Goal: Task Accomplishment & Management: Manage account settings

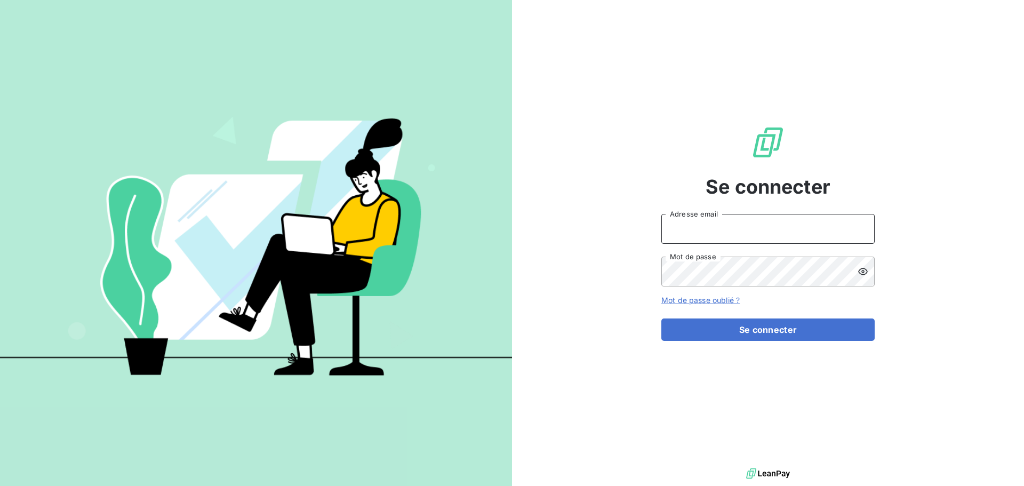
click at [736, 226] on input "Adresse email" at bounding box center [768, 229] width 213 height 30
click at [778, 226] on input "[EMAIL_ADDRESS][DOMAIN_NAME]" at bounding box center [768, 229] width 213 height 30
drag, startPoint x: 798, startPoint y: 226, endPoint x: 639, endPoint y: 223, distance: 159.0
click at [639, 222] on div "Se connecter [EMAIL_ADDRESS][DOMAIN_NAME] Adresse email Mot de passe Mot de pas…" at bounding box center [768, 233] width 512 height 466
type input "[EMAIL_ADDRESS][DOMAIN_NAME]"
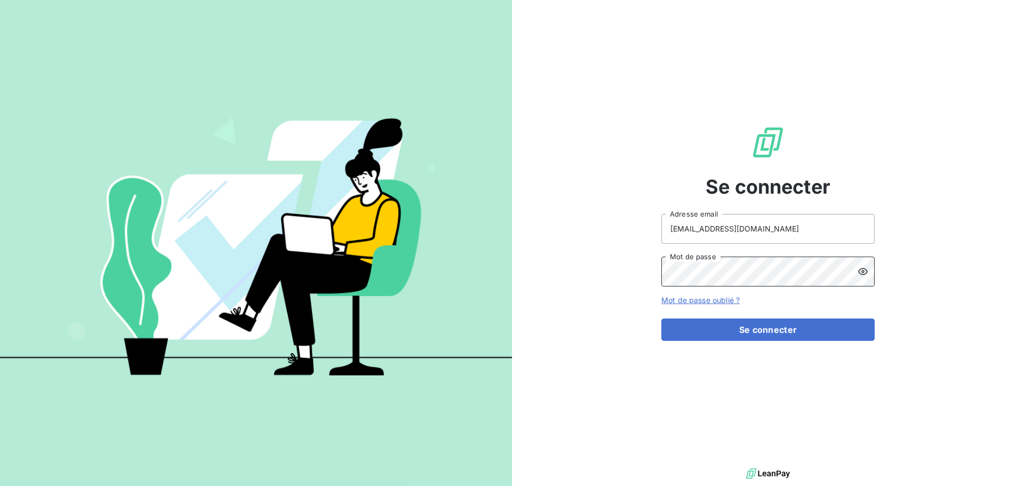
click at [662, 319] on button "Se connecter" at bounding box center [768, 330] width 213 height 22
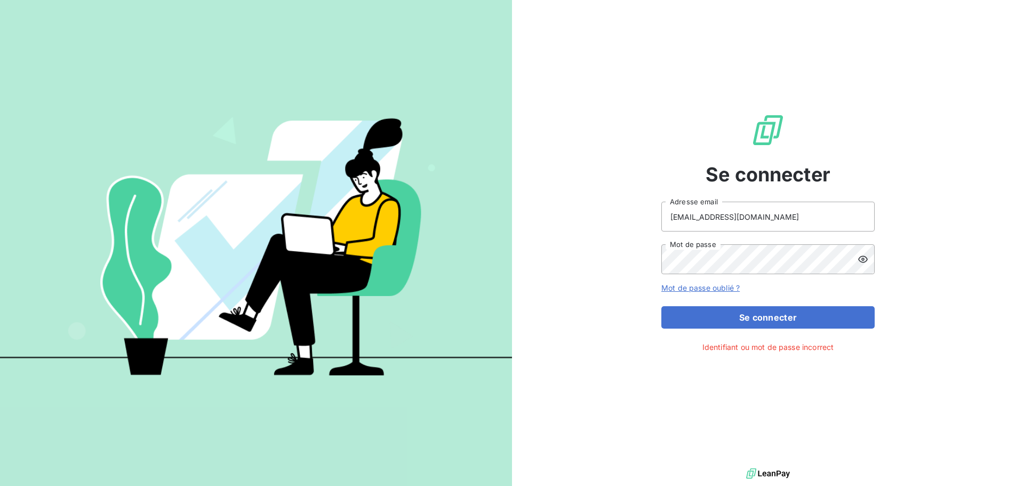
click at [865, 259] on icon at bounding box center [863, 259] width 11 height 11
click at [662, 306] on button "Se connecter" at bounding box center [768, 317] width 213 height 22
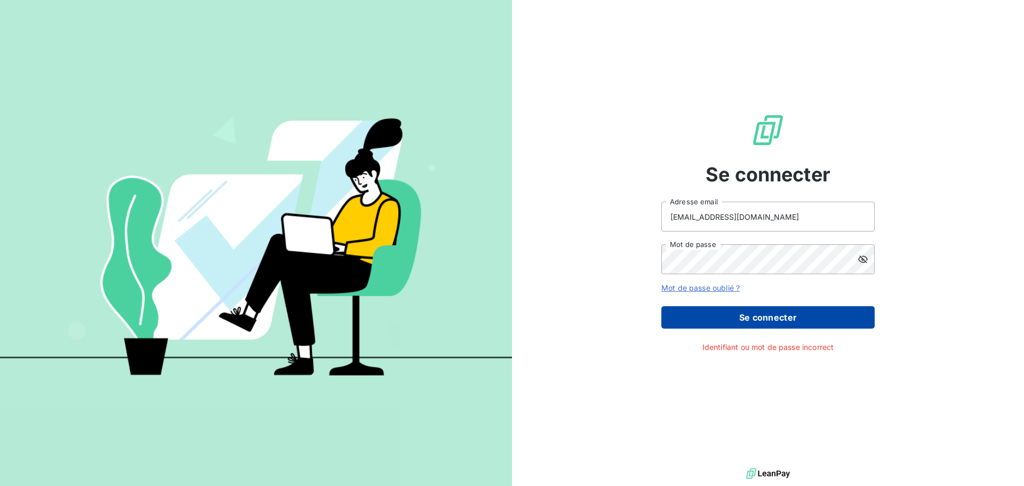
click at [781, 319] on button "Se connecter" at bounding box center [768, 317] width 213 height 22
click at [754, 315] on button "Se connecter" at bounding box center [768, 317] width 213 height 22
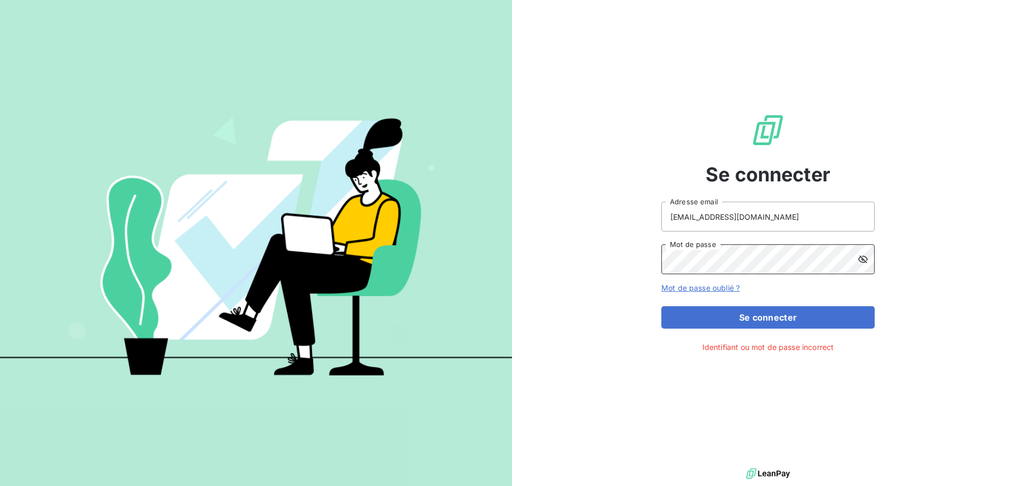
click at [649, 254] on div "Se connecter ighanime@groupe-ovalt.com Adresse email Mot de passe Mot de passe …" at bounding box center [768, 233] width 512 height 466
click at [662, 306] on button "Se connecter" at bounding box center [768, 317] width 213 height 22
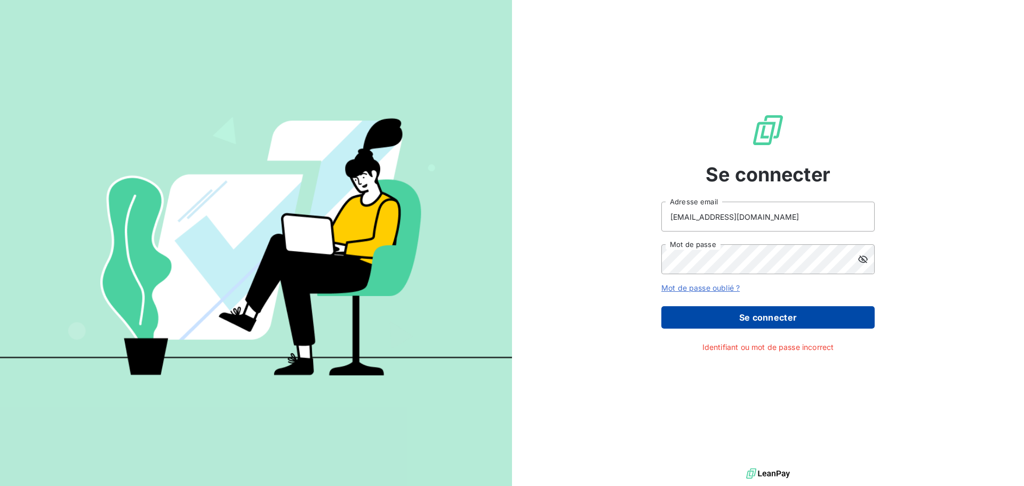
click at [785, 319] on button "Se connecter" at bounding box center [768, 317] width 213 height 22
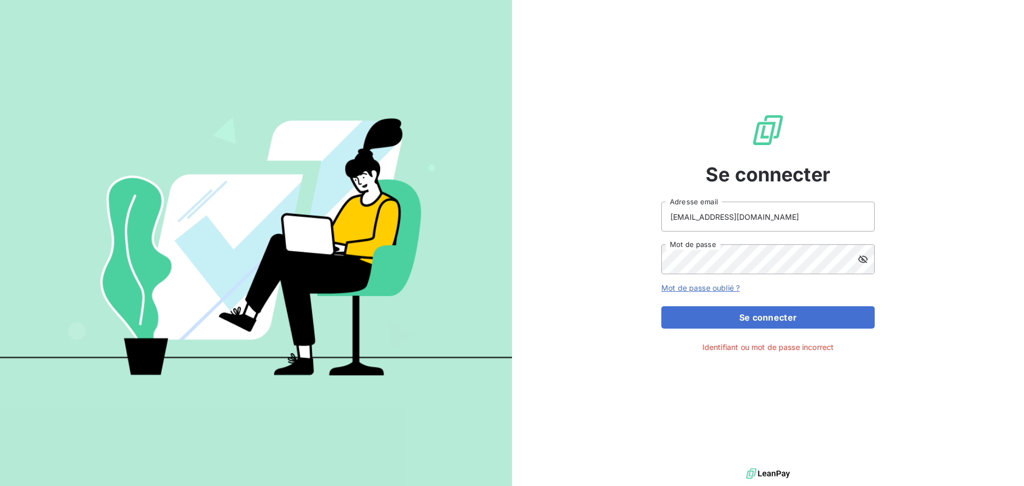
click at [895, 366] on div "Se connecter ighanime@groupe-ovalt.com Adresse email Mot de passe Mot de passe …" at bounding box center [768, 233] width 512 height 466
click at [662, 306] on button "Se connecter" at bounding box center [768, 317] width 213 height 22
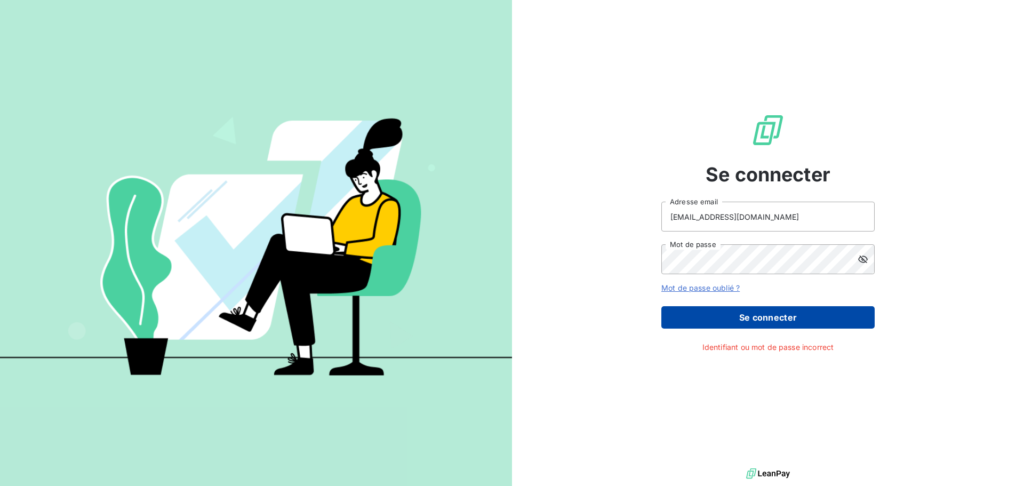
click at [784, 316] on button "Se connecter" at bounding box center [768, 317] width 213 height 22
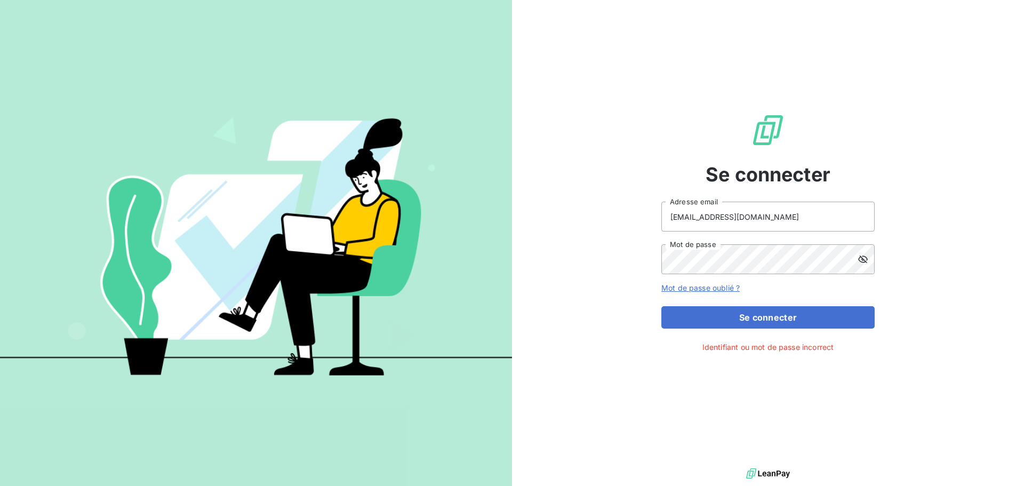
click at [867, 261] on icon at bounding box center [863, 259] width 11 height 11
click at [868, 258] on icon at bounding box center [863, 259] width 11 height 11
click at [646, 258] on div "Se connecter ighanime@groupe-ovalt.com Adresse email Mot de passe Mot de passe …" at bounding box center [768, 233] width 512 height 466
click at [662, 306] on button "Se connecter" at bounding box center [768, 317] width 213 height 22
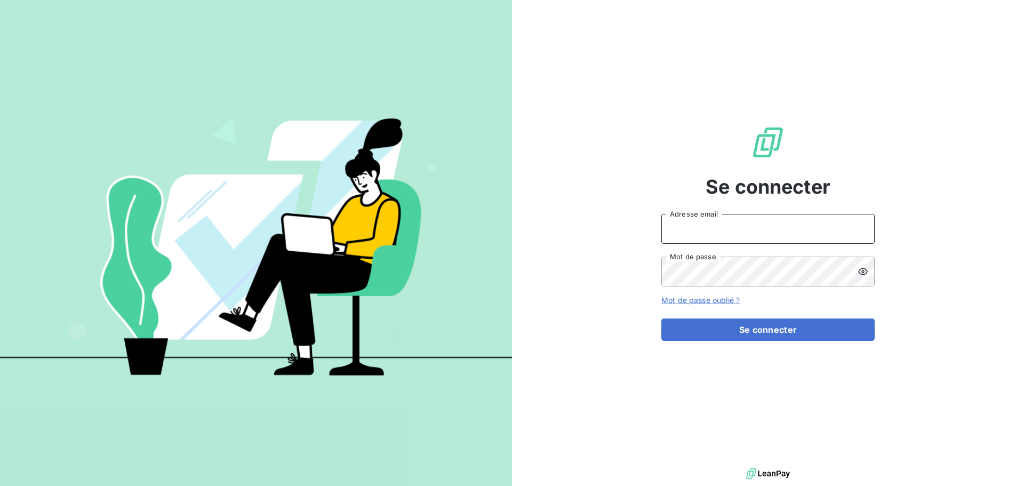
click at [682, 229] on input "Adresse email" at bounding box center [768, 229] width 213 height 30
type input "[EMAIL_ADDRESS][DOMAIN_NAME]"
click at [662, 319] on button "Se connecter" at bounding box center [768, 330] width 213 height 22
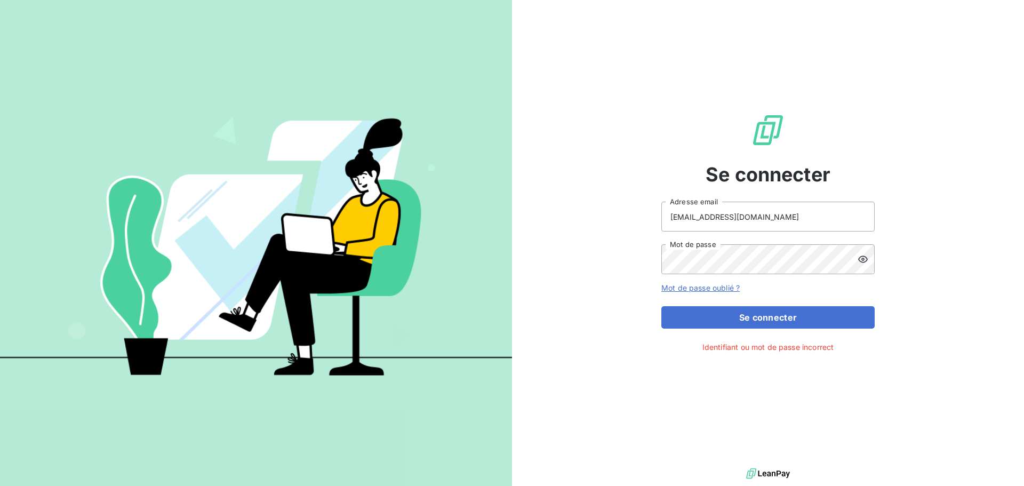
click at [867, 257] on icon at bounding box center [863, 259] width 11 height 11
click at [652, 249] on div "Se connecter ighanime@groupe-ovalt.com Adresse email Mot de passe Mot de passe …" at bounding box center [768, 233] width 512 height 466
click at [662, 306] on button "Se connecter" at bounding box center [768, 317] width 213 height 22
click at [965, 293] on div "Se connecter ighanime@groupe-ovalt.com Adresse email Mot de passe Mot de passe …" at bounding box center [768, 233] width 512 height 466
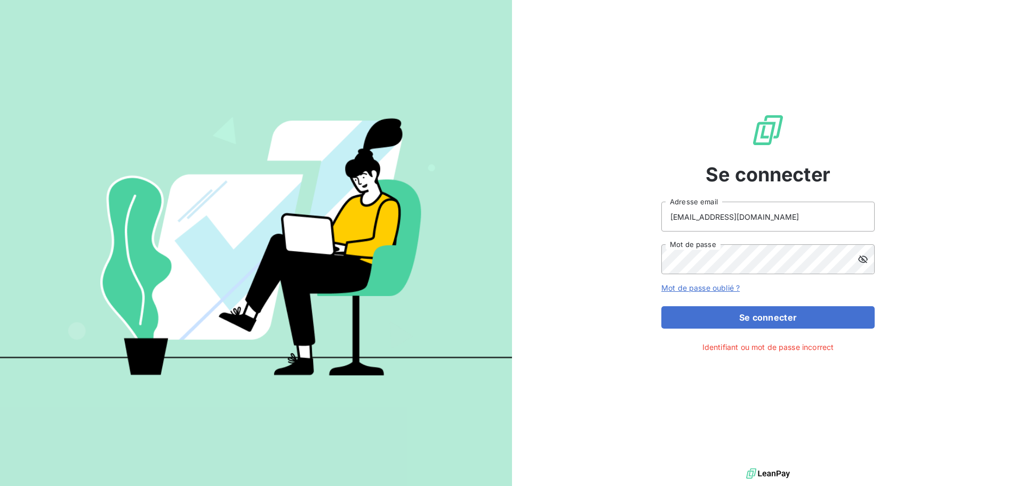
click at [766, 347] on span "Identifiant ou mot de passe incorrect" at bounding box center [769, 346] width 132 height 11
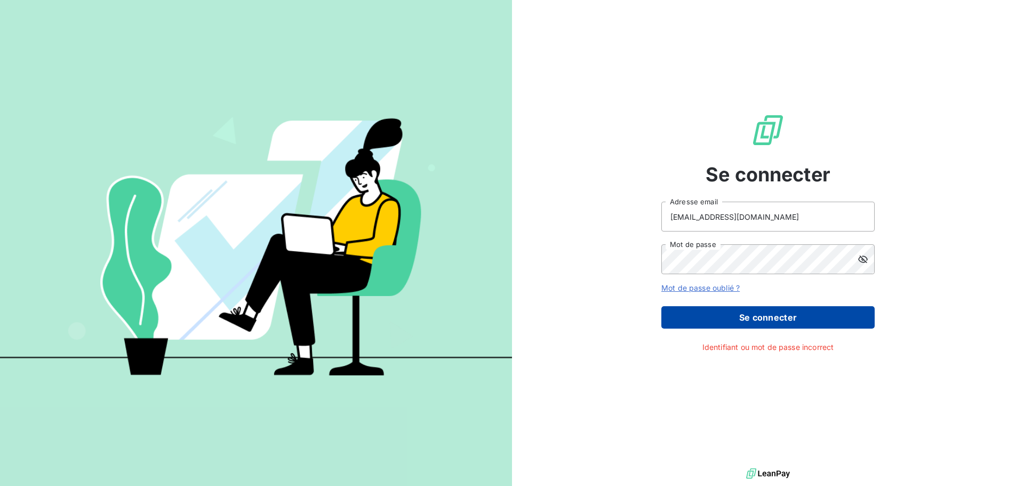
click at [781, 316] on button "Se connecter" at bounding box center [768, 317] width 213 height 22
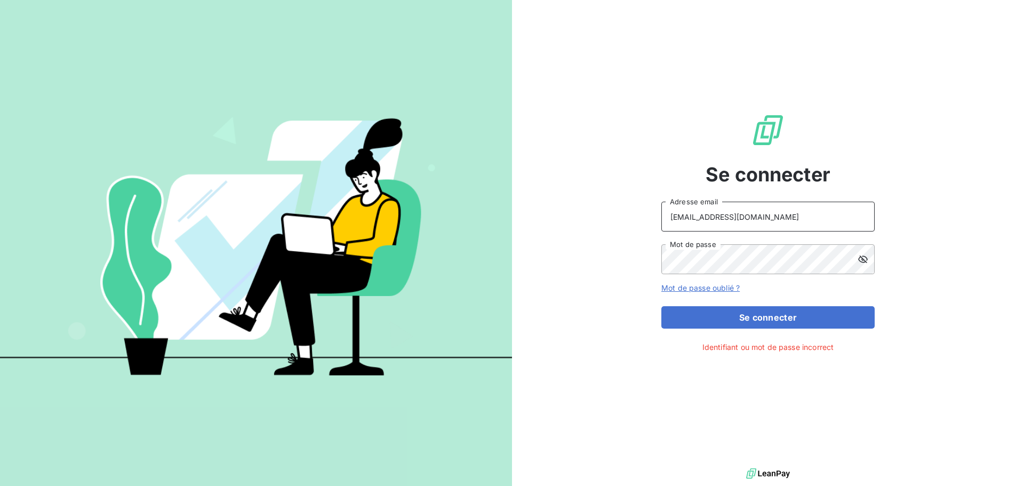
click at [799, 220] on input "ighanime@groupe-ovalt.com" at bounding box center [768, 217] width 213 height 30
drag, startPoint x: 817, startPoint y: 213, endPoint x: 659, endPoint y: 209, distance: 158.0
click at [659, 209] on div "Se connecter ighanime@groupe-ovalt.com Adresse email Mot de passe Mot de passe …" at bounding box center [768, 233] width 512 height 466
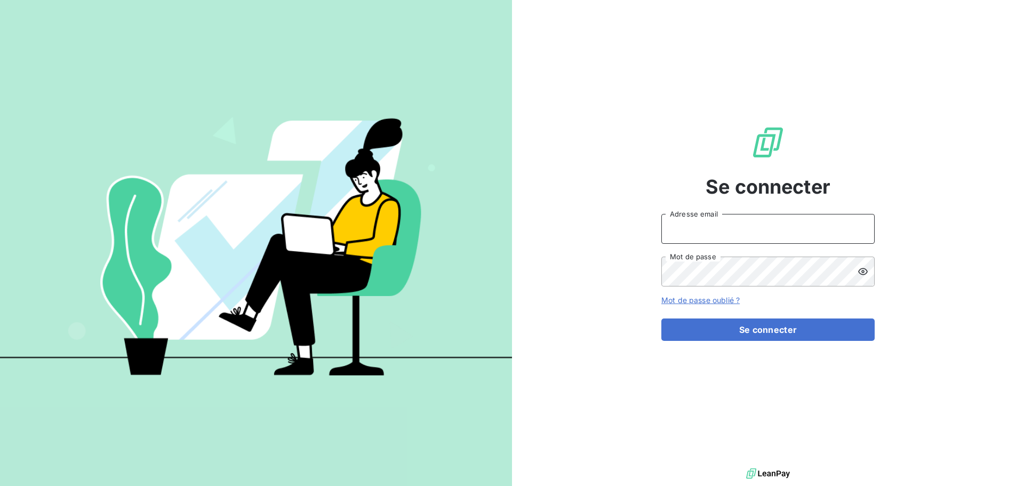
click at [828, 229] on input "Adresse email" at bounding box center [768, 229] width 213 height 30
type input "[EMAIL_ADDRESS][DOMAIN_NAME]"
click at [662, 319] on button "Se connecter" at bounding box center [768, 330] width 213 height 22
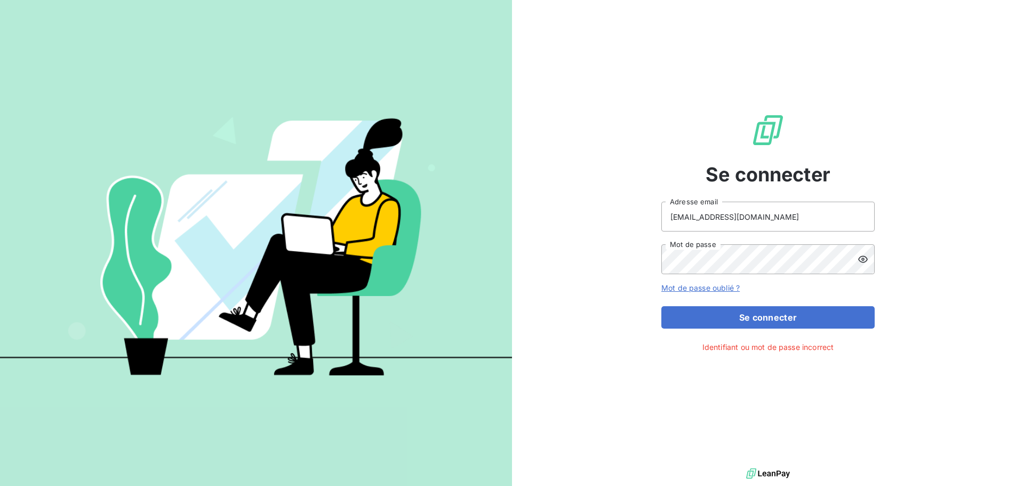
click at [721, 286] on link "Mot de passe oublié ?" at bounding box center [701, 287] width 78 height 9
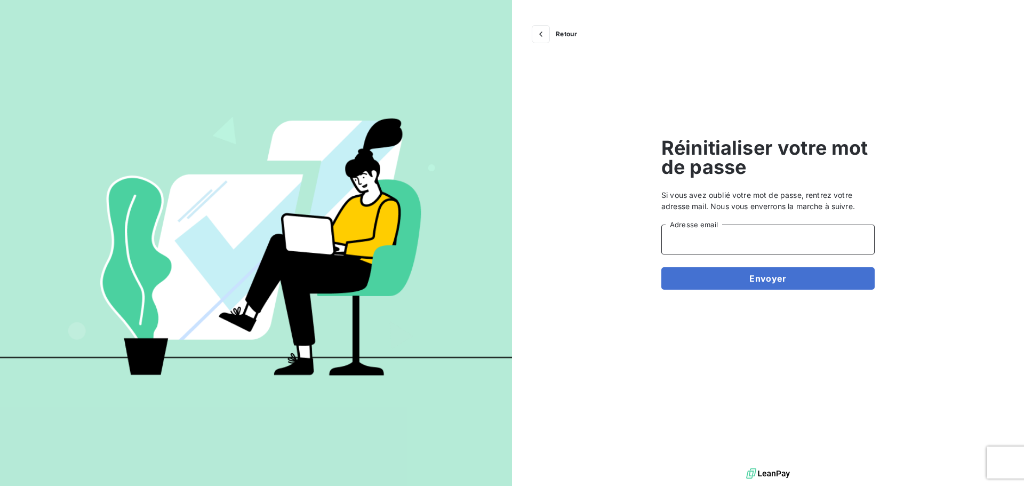
click at [725, 237] on input "Adresse email" at bounding box center [768, 240] width 213 height 30
type input "[EMAIL_ADDRESS][DOMAIN_NAME]"
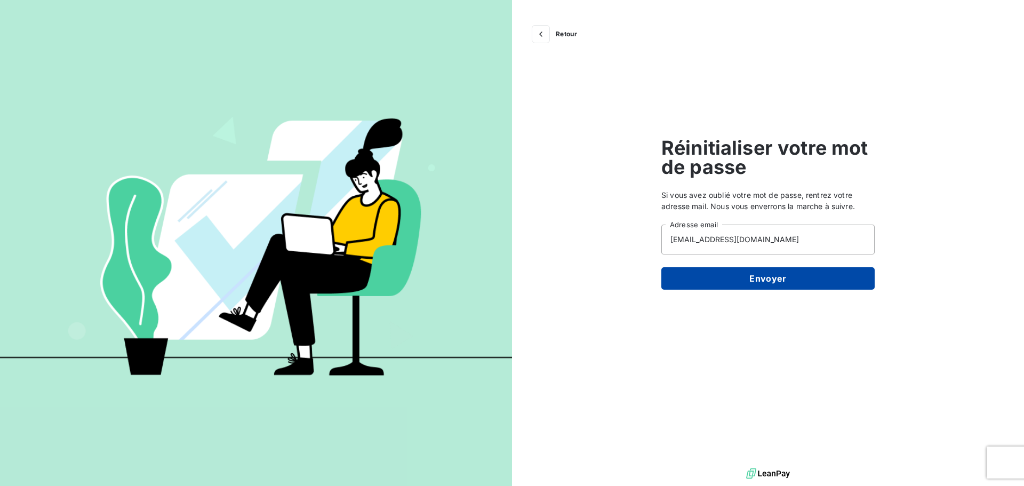
click at [769, 279] on button "Envoyer" at bounding box center [768, 278] width 213 height 22
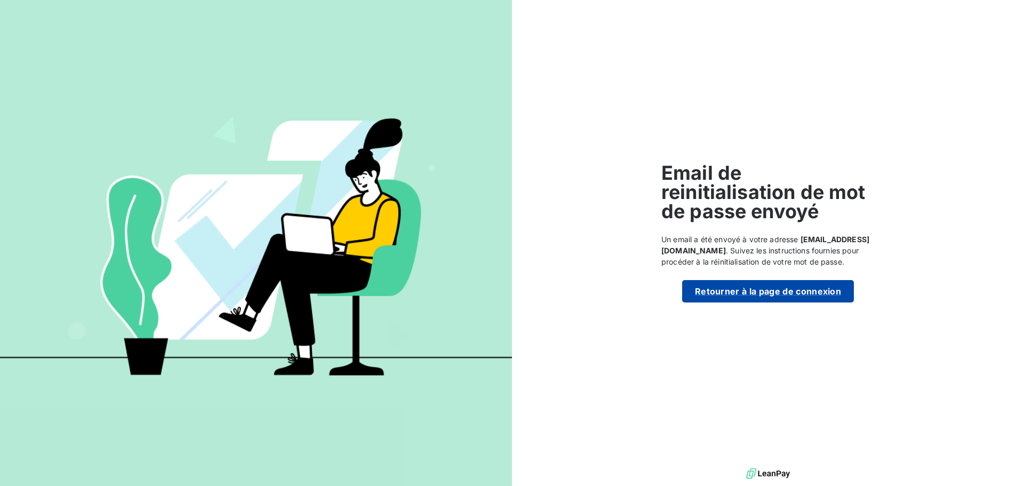
click at [769, 298] on button "Retourner à la page de connexion" at bounding box center [768, 291] width 172 height 22
